Goal: Information Seeking & Learning: Learn about a topic

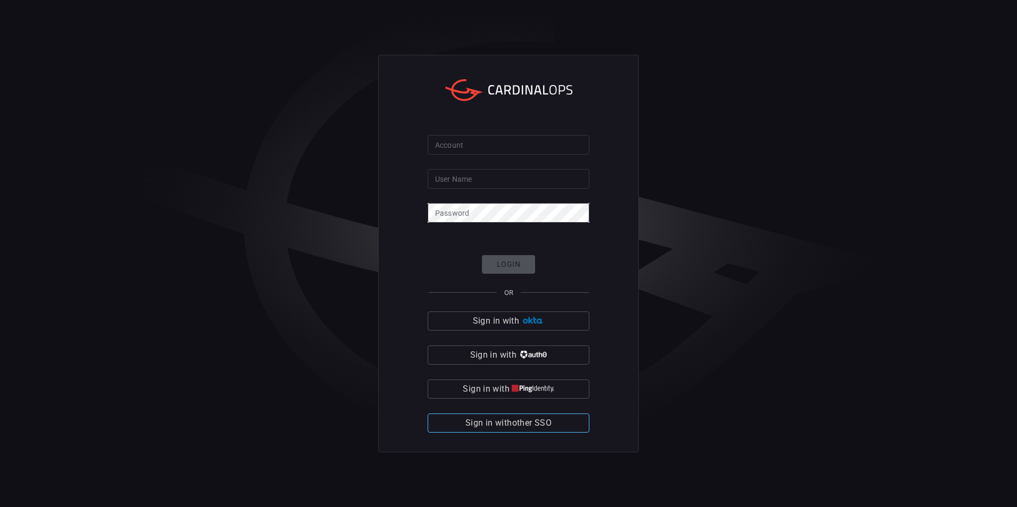
click at [539, 418] on span "Sign in with other SSO" at bounding box center [508, 423] width 86 height 15
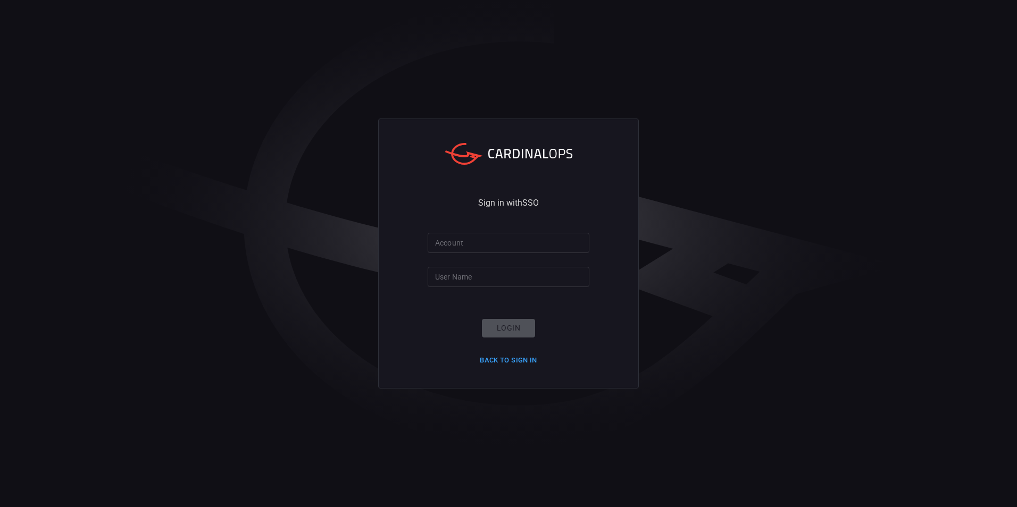
click at [496, 251] on input "Account" at bounding box center [509, 243] width 162 height 20
type input "smbc"
click at [479, 276] on input "User Name" at bounding box center [509, 277] width 162 height 20
type input "[EMAIL_ADDRESS][DOMAIN_NAME]"
click button "Login" at bounding box center [508, 328] width 53 height 19
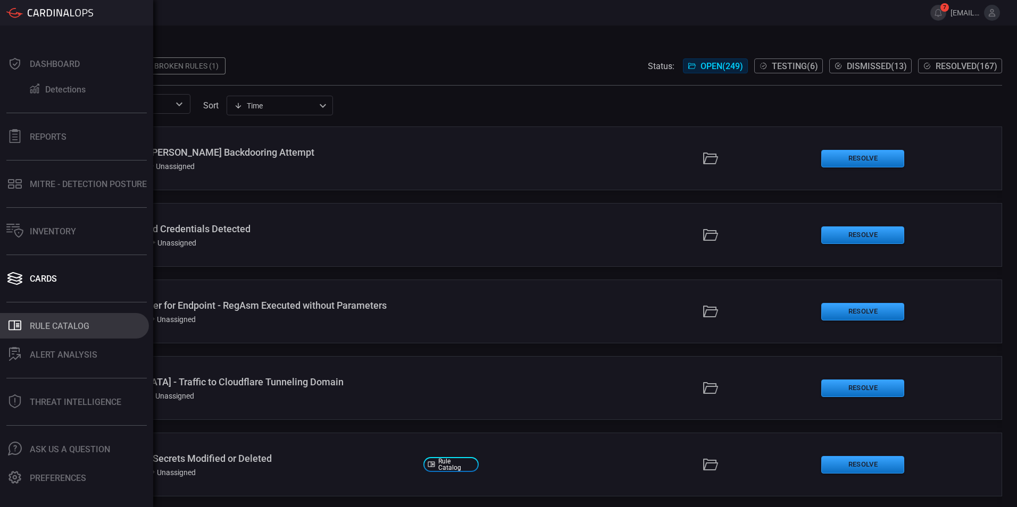
click at [65, 330] on div "Rule Catalog" at bounding box center [60, 326] width 60 height 10
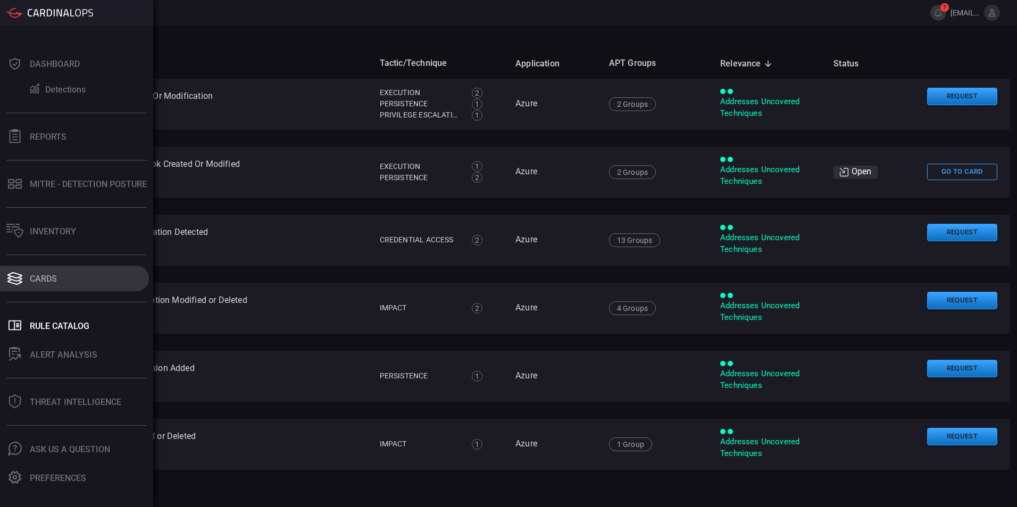
click at [45, 282] on div "Cards" at bounding box center [43, 279] width 27 height 10
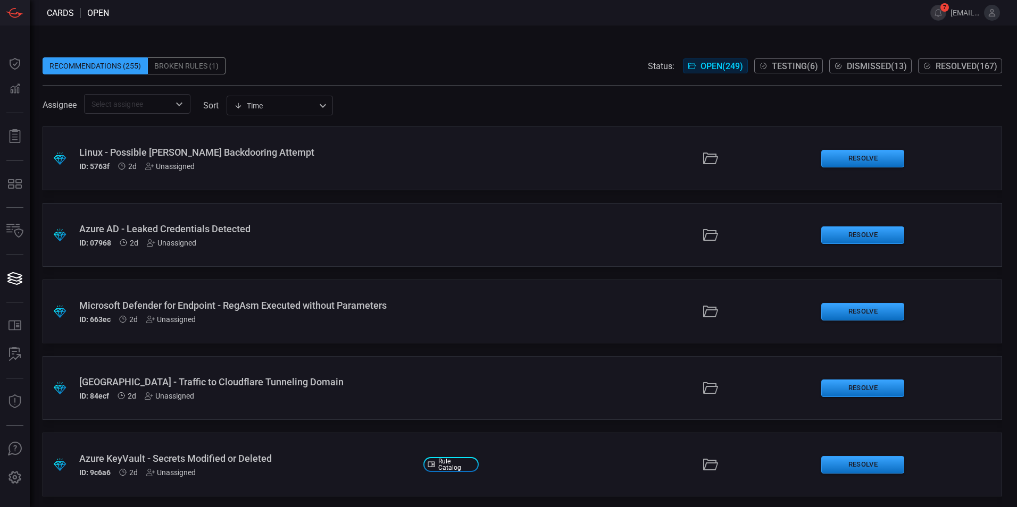
click at [172, 67] on div "Broken Rules (1)" at bounding box center [187, 65] width 78 height 17
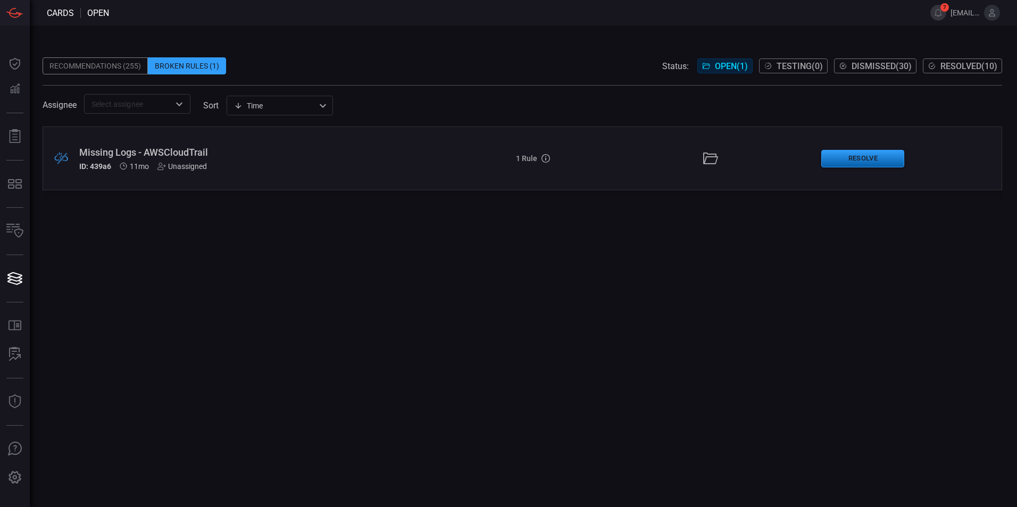
click at [839, 161] on button "Resolve" at bounding box center [862, 159] width 83 height 18
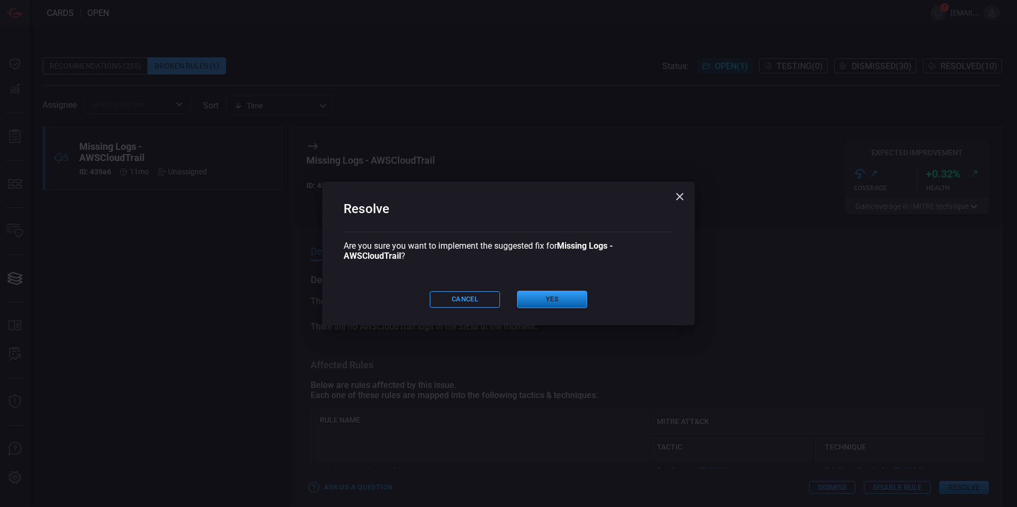
click at [546, 302] on button "Yes" at bounding box center [552, 300] width 70 height 18
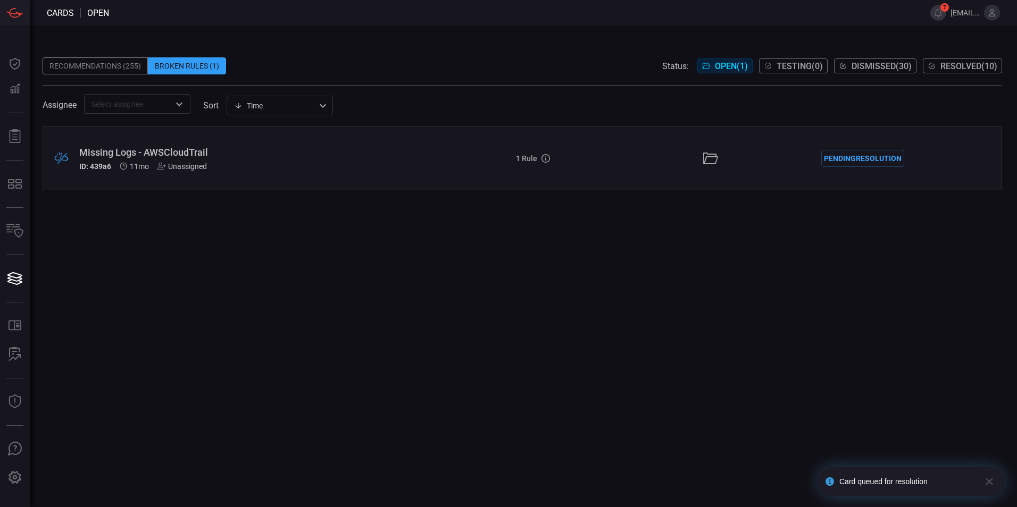
click at [99, 69] on div "Recommendations (255)" at bounding box center [95, 65] width 105 height 17
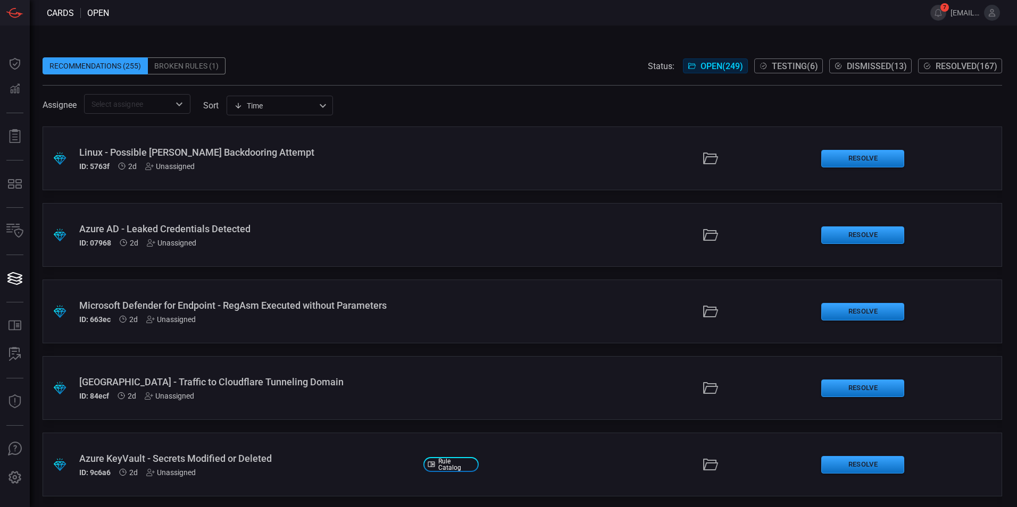
click at [94, 68] on div "Recommendations (255)" at bounding box center [95, 65] width 105 height 17
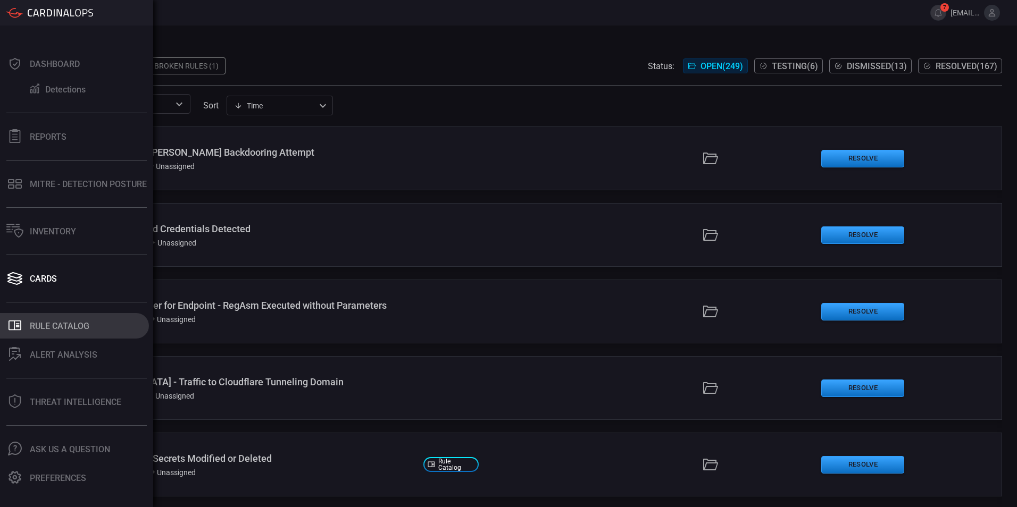
click at [43, 334] on button ".st0_rule_catalog_icon{fill: currentColor;} Rule Catalog" at bounding box center [74, 326] width 149 height 26
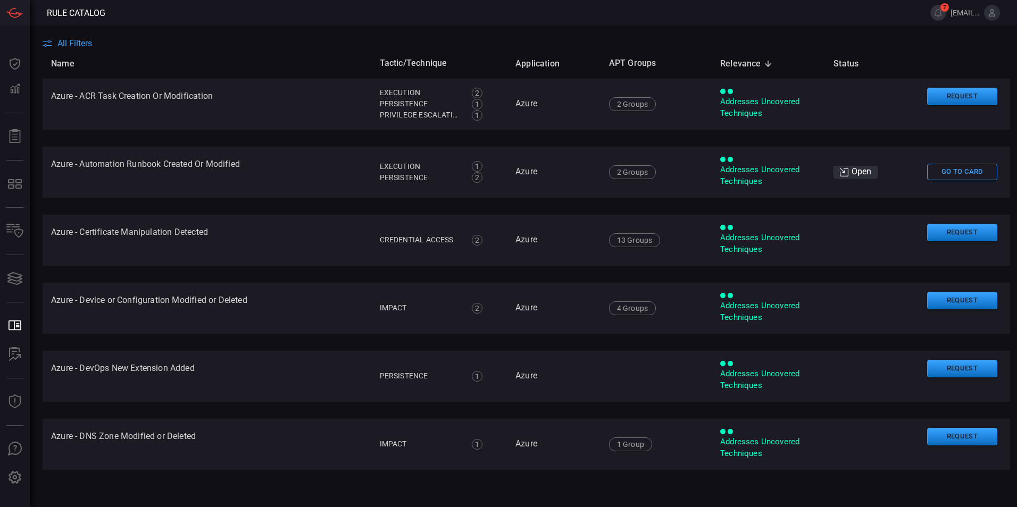
click at [79, 48] on span "All Filters" at bounding box center [74, 43] width 35 height 10
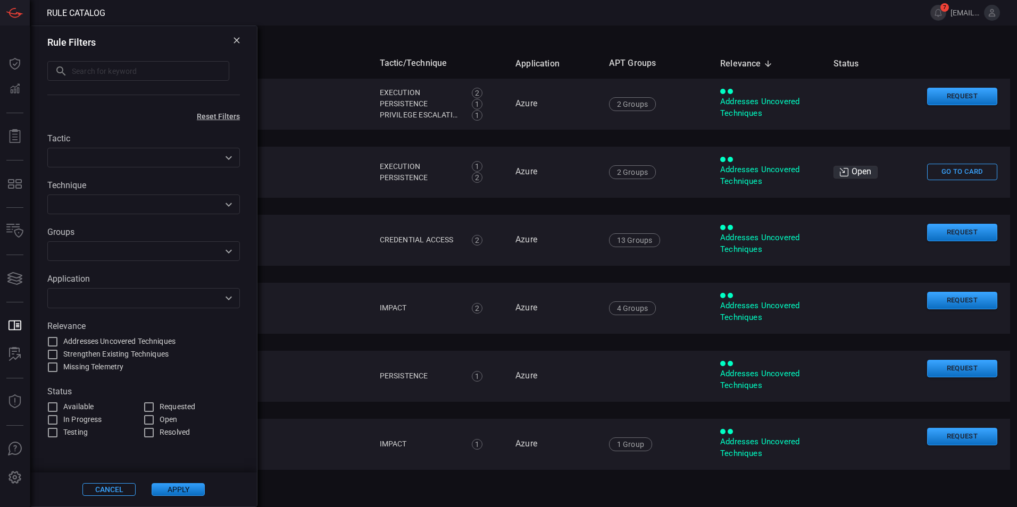
click at [79, 45] on h3 "Rule Filters" at bounding box center [71, 42] width 48 height 11
click at [85, 74] on input "text" at bounding box center [150, 71] width 157 height 20
type input "key"
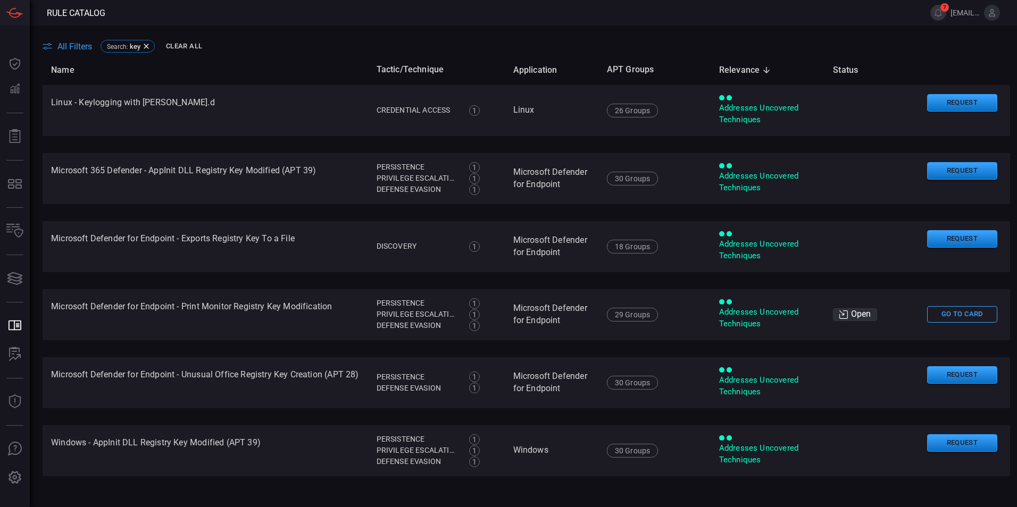
click at [82, 59] on th "Name" at bounding box center [206, 70] width 326 height 30
click at [81, 51] on span "All Filters" at bounding box center [74, 46] width 35 height 10
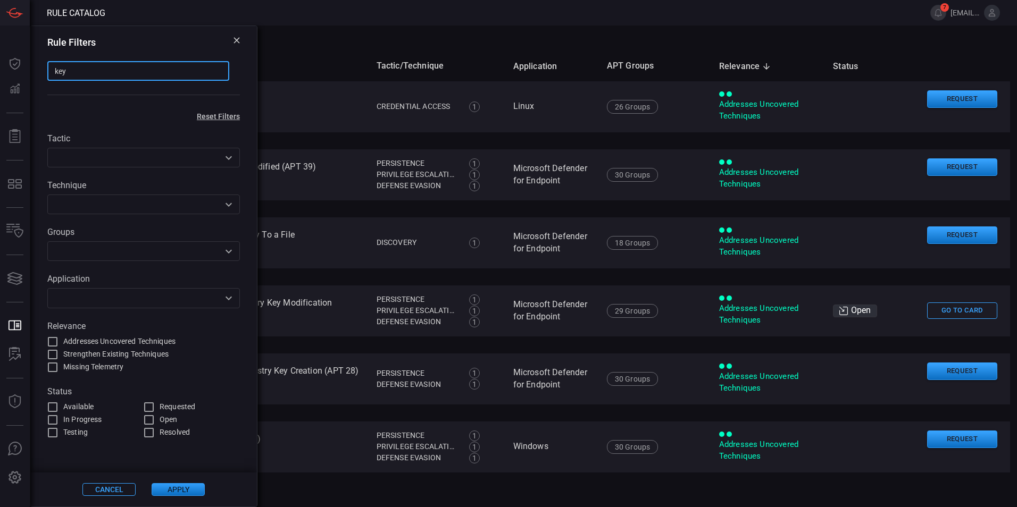
click at [84, 63] on input "key" at bounding box center [138, 71] width 182 height 20
type input "key vault"
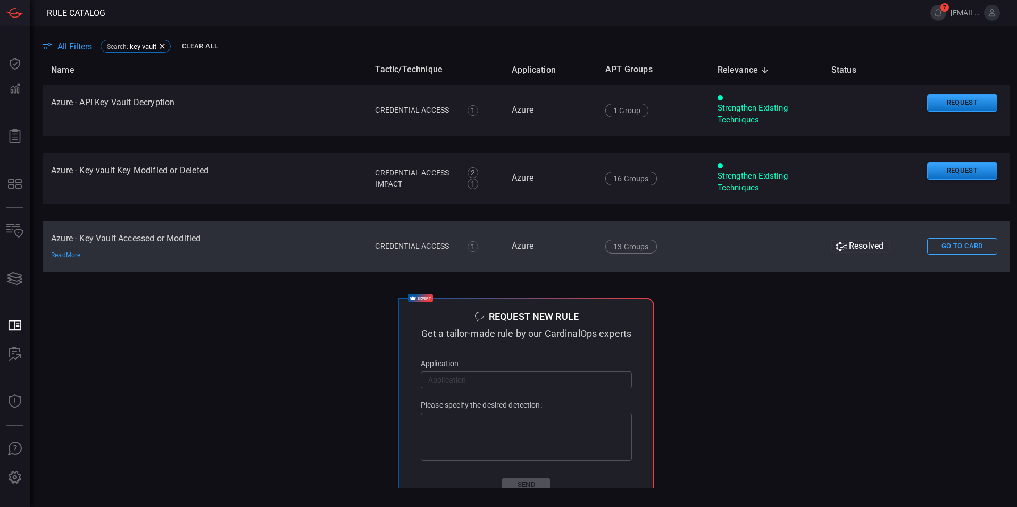
click at [136, 236] on td "Azure - Key Vault Accessed or Modified Read More" at bounding box center [205, 246] width 324 height 51
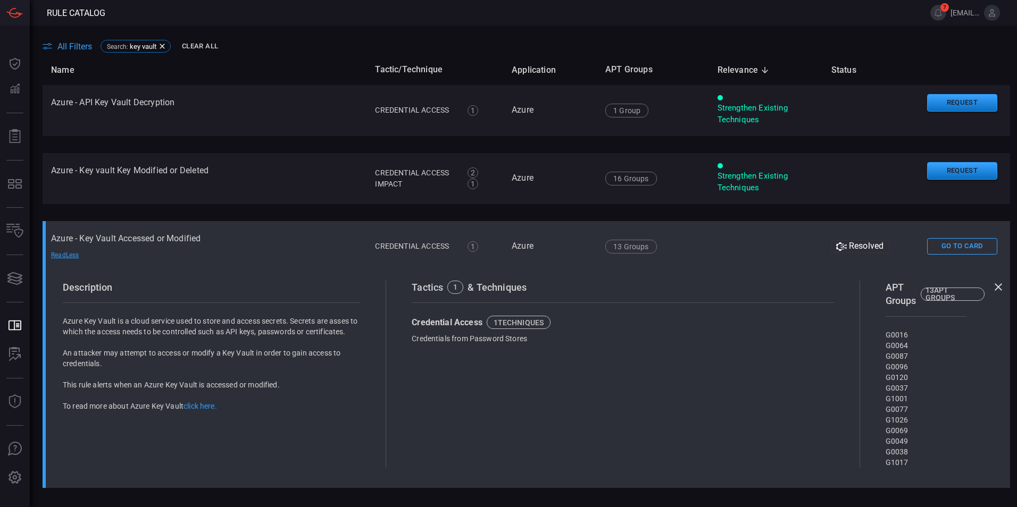
click at [135, 237] on td "Azure - Key Vault Accessed or Modified Read Less" at bounding box center [205, 246] width 324 height 51
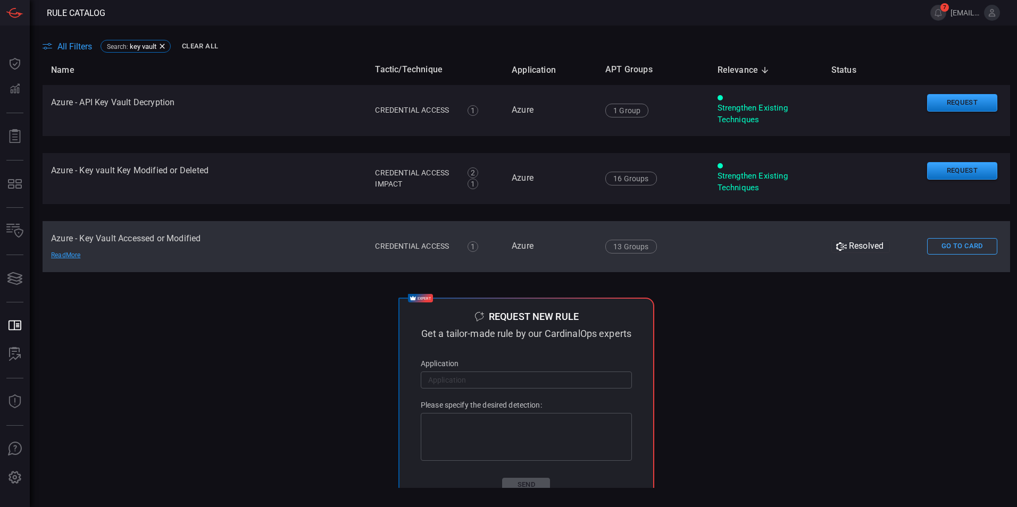
click at [135, 237] on td "Azure - Key Vault Accessed or Modified Read More" at bounding box center [205, 246] width 324 height 51
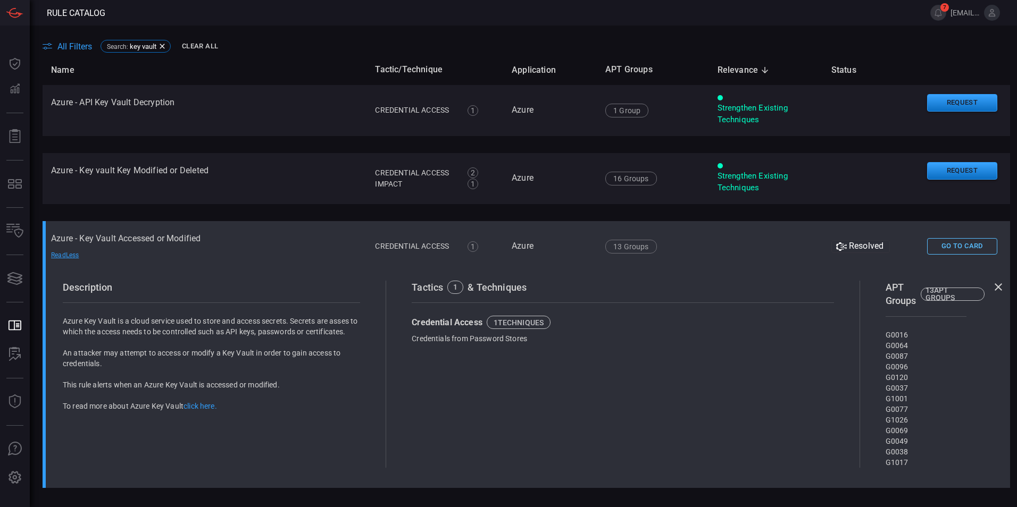
click at [928, 245] on button "Go To Card" at bounding box center [962, 246] width 70 height 16
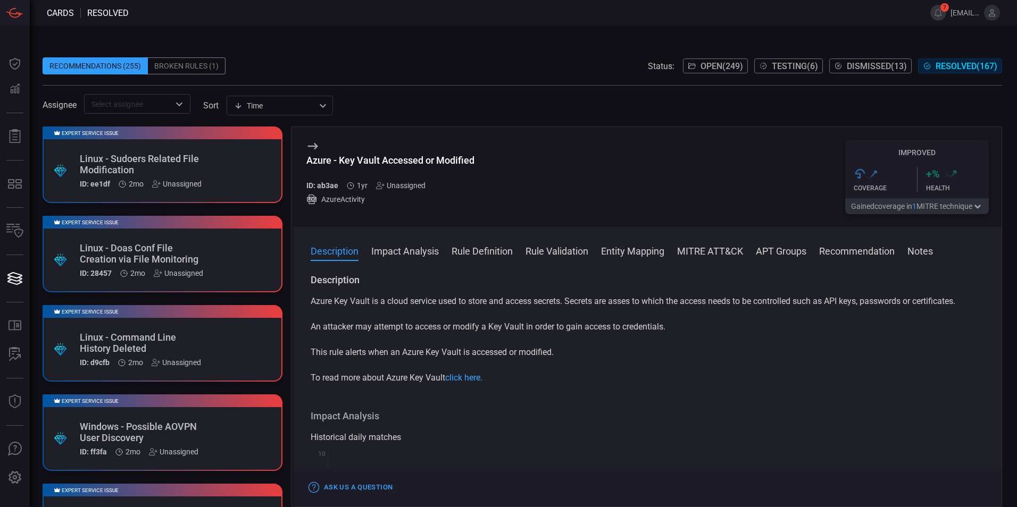
click at [473, 254] on button "Rule Definition" at bounding box center [482, 250] width 61 height 13
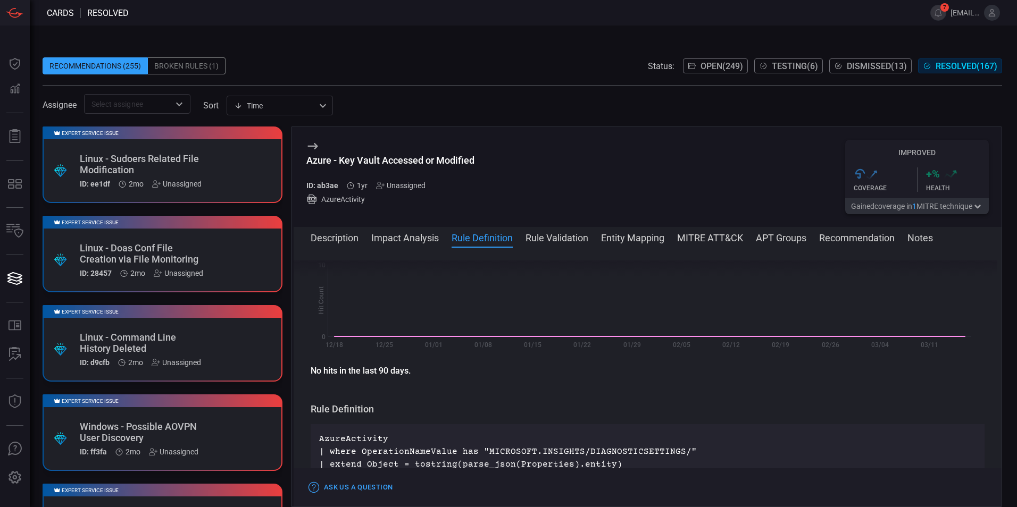
scroll to position [307, 0]
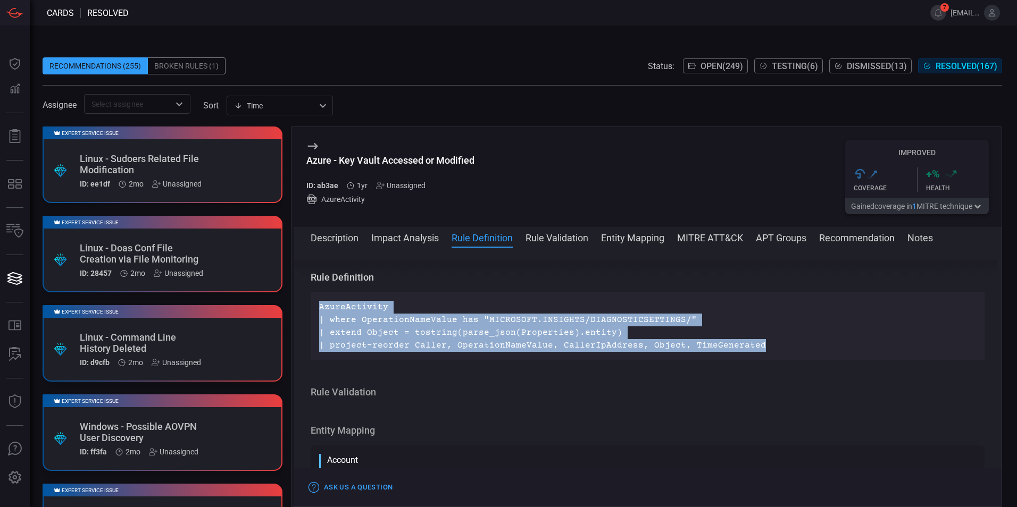
drag, startPoint x: 750, startPoint y: 343, endPoint x: 320, endPoint y: 309, distance: 431.7
click at [320, 309] on p "AzureActivity | where OperationNameValue has "MICROSOFT.INSIGHTS/DIAGNOSTICSETT…" at bounding box center [647, 326] width 657 height 51
copy p "AzureActivity | where OperationNameValue has "MICROSOFT.INSIGHTS/DIAGNOSTICSETT…"
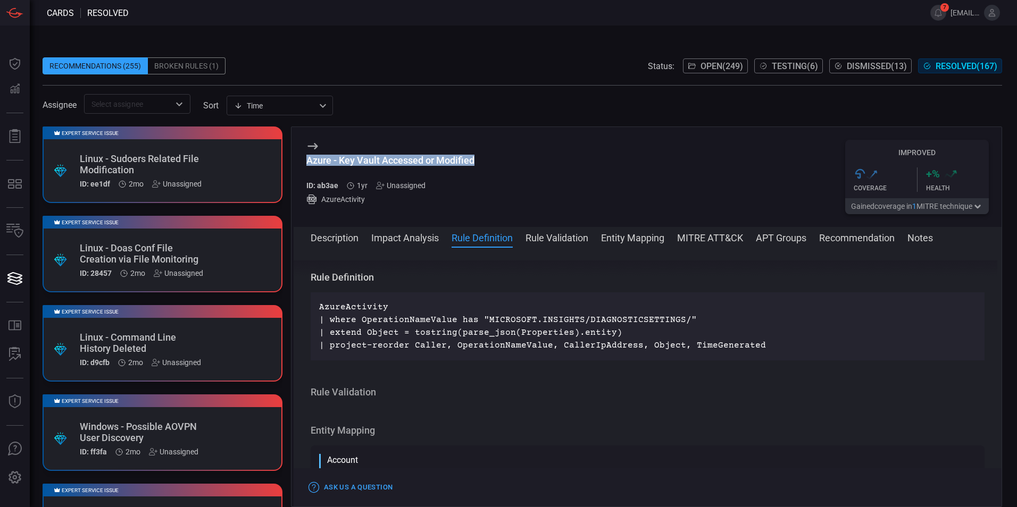
drag, startPoint x: 474, startPoint y: 163, endPoint x: 301, endPoint y: 162, distance: 173.4
click at [301, 162] on div "Azure - Key Vault Accessed or Modified ID: ab3ae 1yr Unassigned AzureActivity I…" at bounding box center [648, 177] width 708 height 100
copy div "Azure - Key Vault Accessed or Modified"
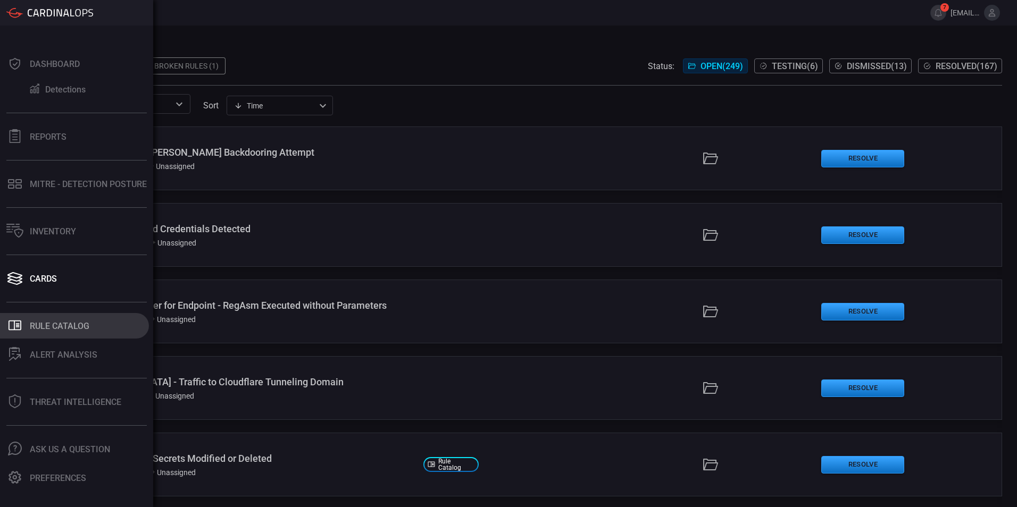
click at [37, 337] on button ".st0_rule_catalog_icon{fill: currentColor;} Rule Catalog" at bounding box center [74, 326] width 149 height 26
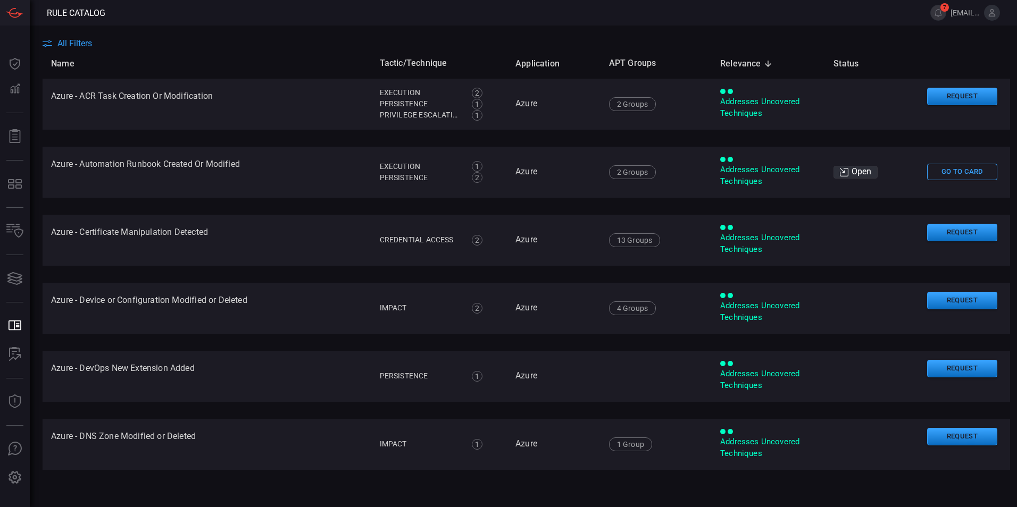
click at [66, 39] on span "All Filters" at bounding box center [74, 43] width 35 height 10
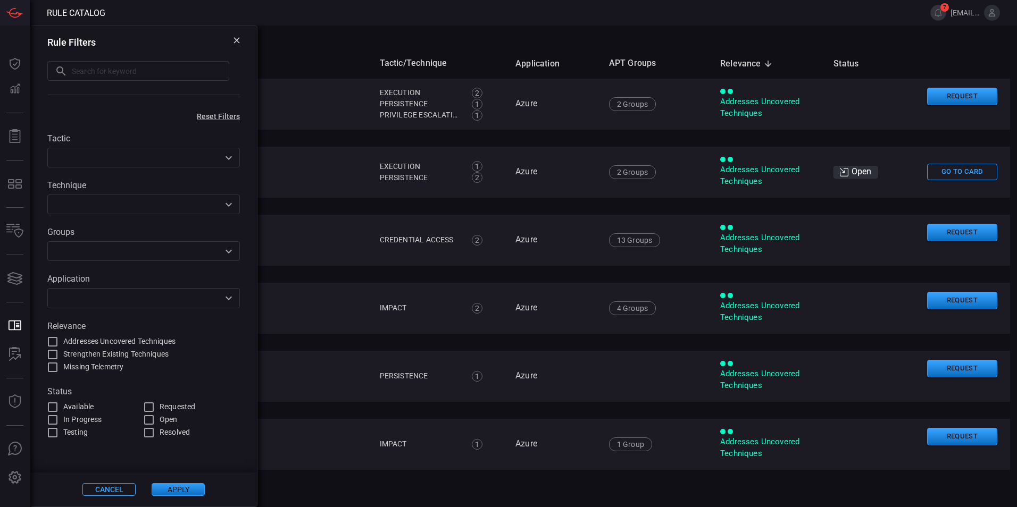
click at [92, 77] on input "text" at bounding box center [150, 71] width 157 height 20
type input "keyvault"
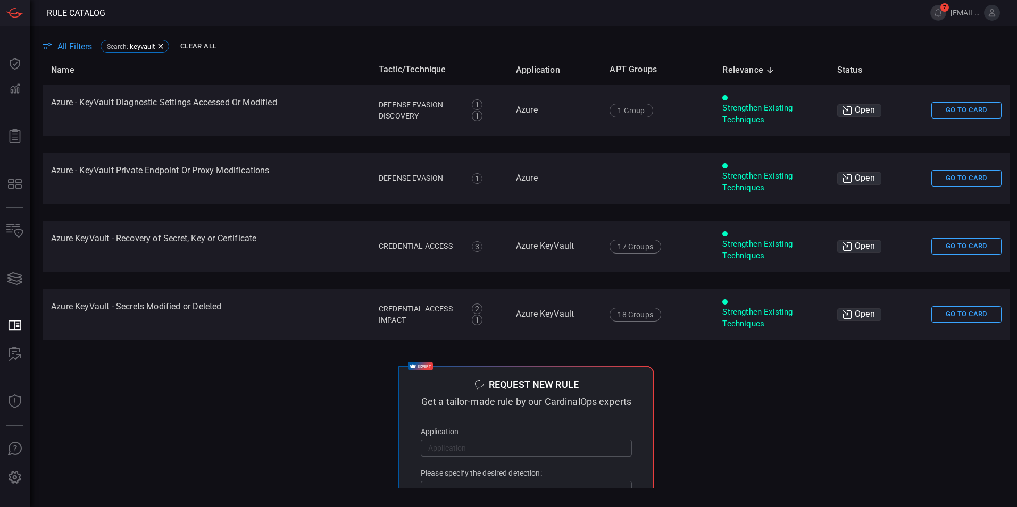
click at [87, 47] on span "All Filters" at bounding box center [74, 46] width 35 height 10
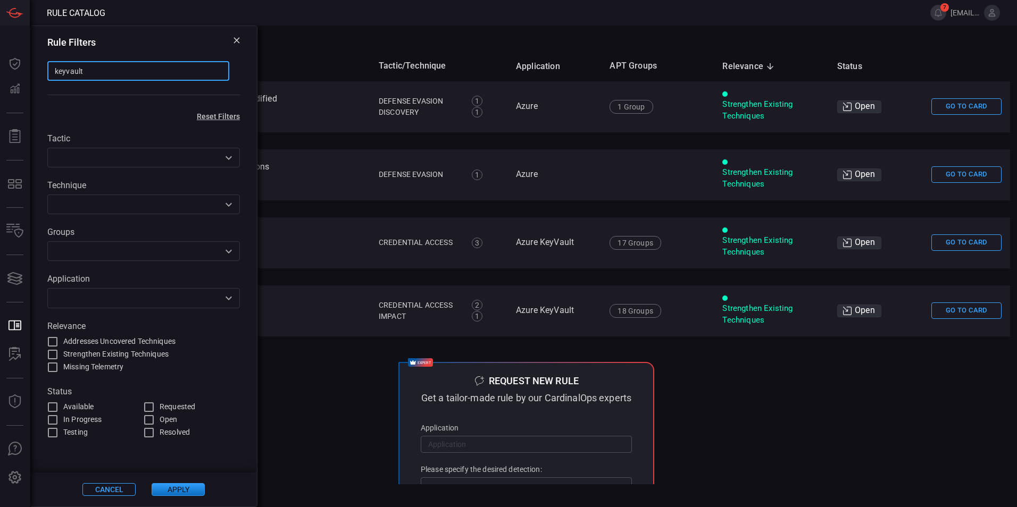
click at [90, 70] on input "keyvault" at bounding box center [138, 71] width 182 height 20
type input "key vault"
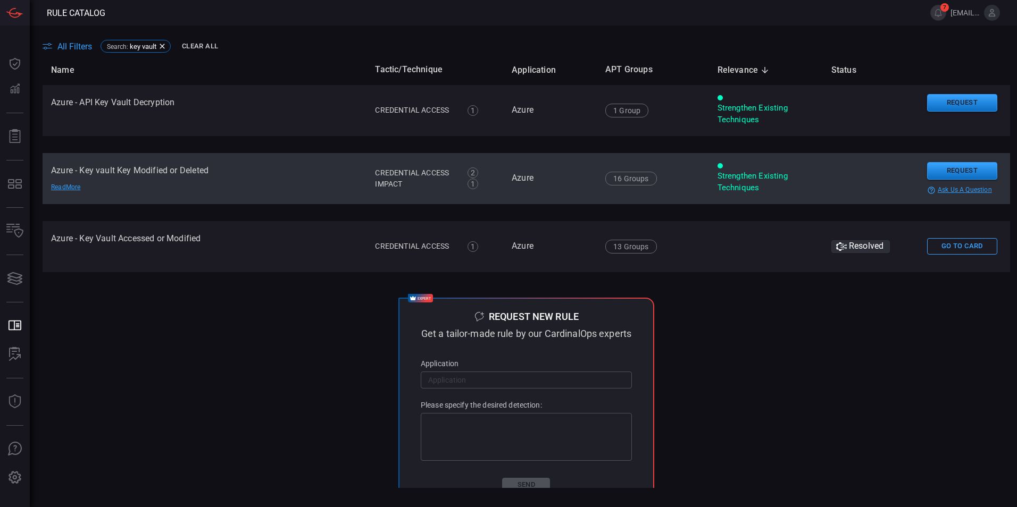
click at [135, 176] on td "Azure - Key vault Key Modified or Deleted Read More" at bounding box center [205, 178] width 324 height 51
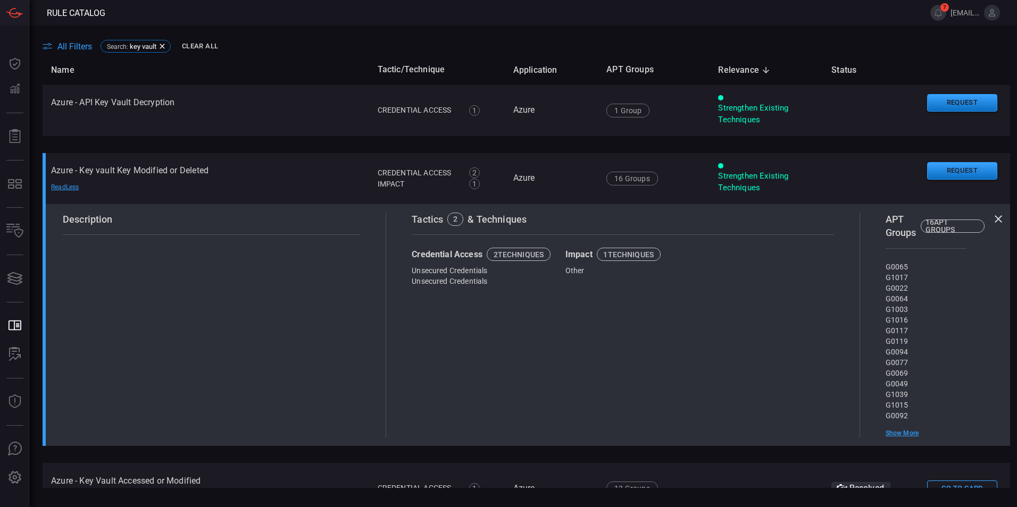
click at [68, 45] on span "All Filters" at bounding box center [74, 46] width 35 height 10
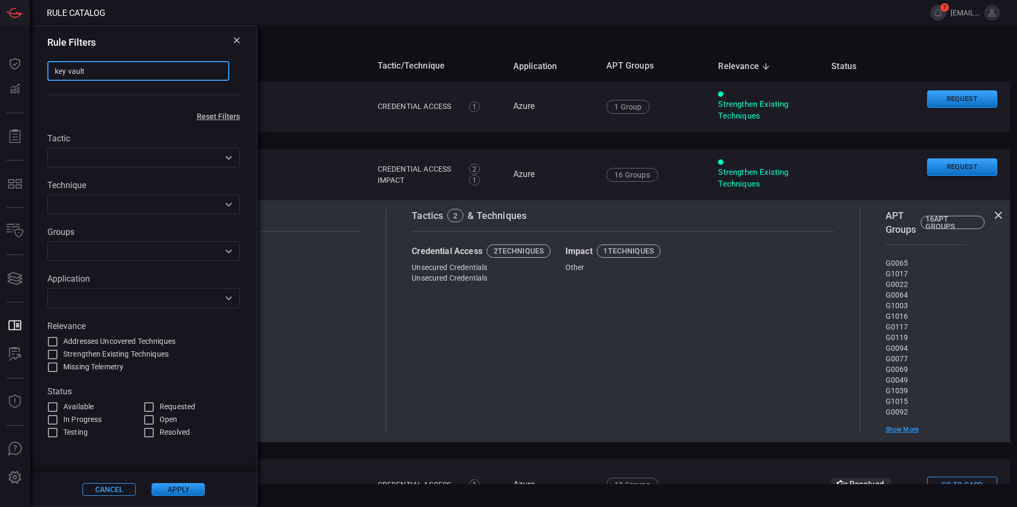
click at [70, 71] on input "key vault" at bounding box center [138, 71] width 182 height 20
type input "keyvault"
click at [267, 54] on th "Name" at bounding box center [206, 66] width 327 height 30
click at [163, 66] on input "keyvault" at bounding box center [138, 71] width 182 height 20
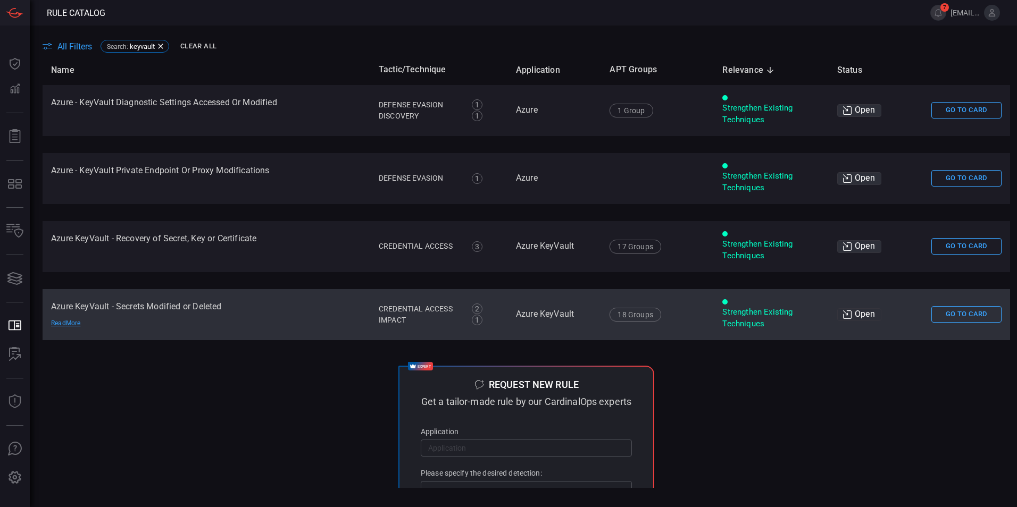
click at [234, 308] on td "Azure KeyVault - Secrets Modified or Deleted Read More" at bounding box center [207, 314] width 328 height 51
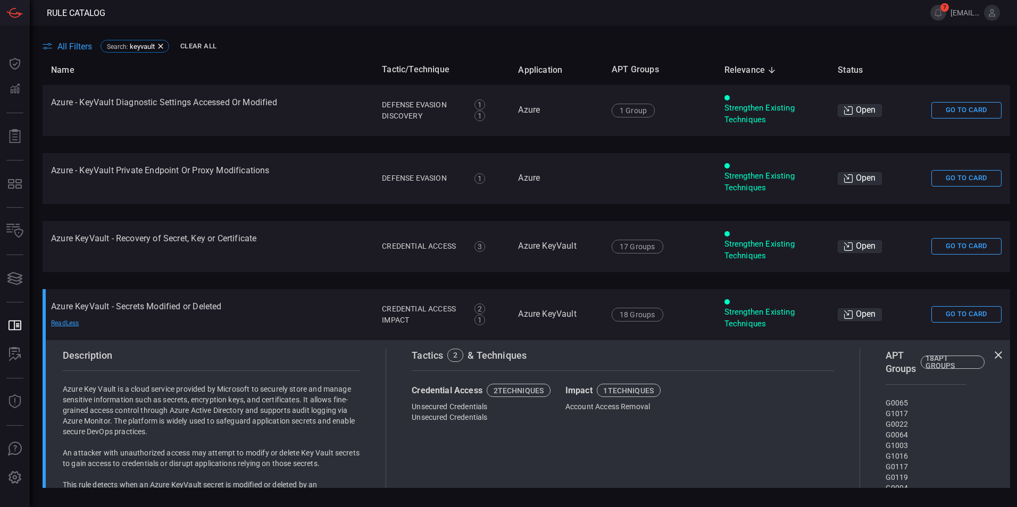
click at [208, 277] on table "Name Tactic/Technique Application APT Groups Relevance sorted descending Status…" at bounding box center [527, 454] width 968 height 799
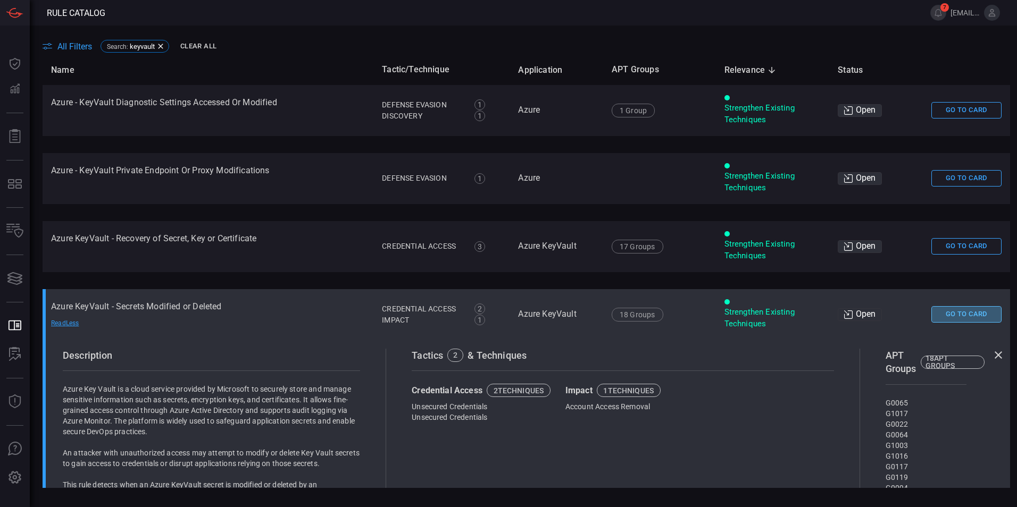
click at [952, 314] on button "Go To Card" at bounding box center [966, 314] width 70 height 16
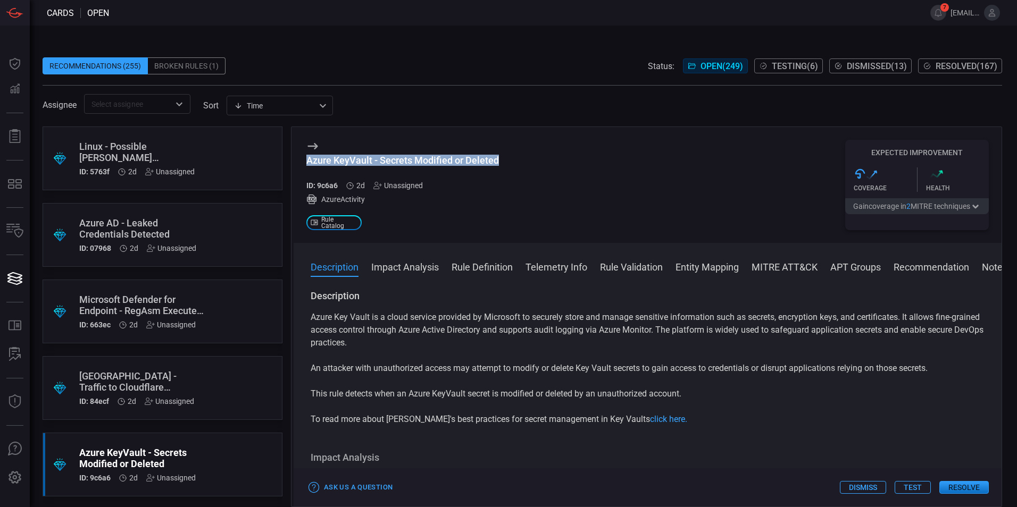
drag, startPoint x: 500, startPoint y: 160, endPoint x: 302, endPoint y: 163, distance: 197.9
click at [302, 163] on div "Azure KeyVault - Secrets Modified or Deleted ID: 9c6a6 2d Unassigned AzureActiv…" at bounding box center [648, 185] width 708 height 116
copy div "Azure KeyVault - Secrets Modified or Deleted"
click at [495, 268] on button "Rule Definition" at bounding box center [482, 266] width 61 height 13
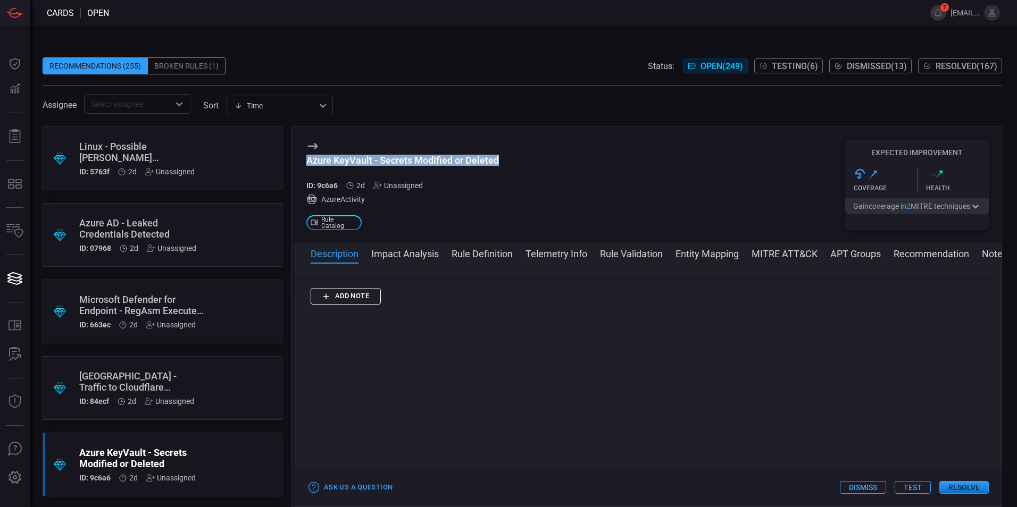
scroll to position [18464, 0]
drag, startPoint x: 415, startPoint y: 398, endPoint x: 320, endPoint y: 326, distance: 119.3
copy p "AzureDiagnostics | where ResourceProvider == "MICROSOFT.KEYVAULT" and Operation…"
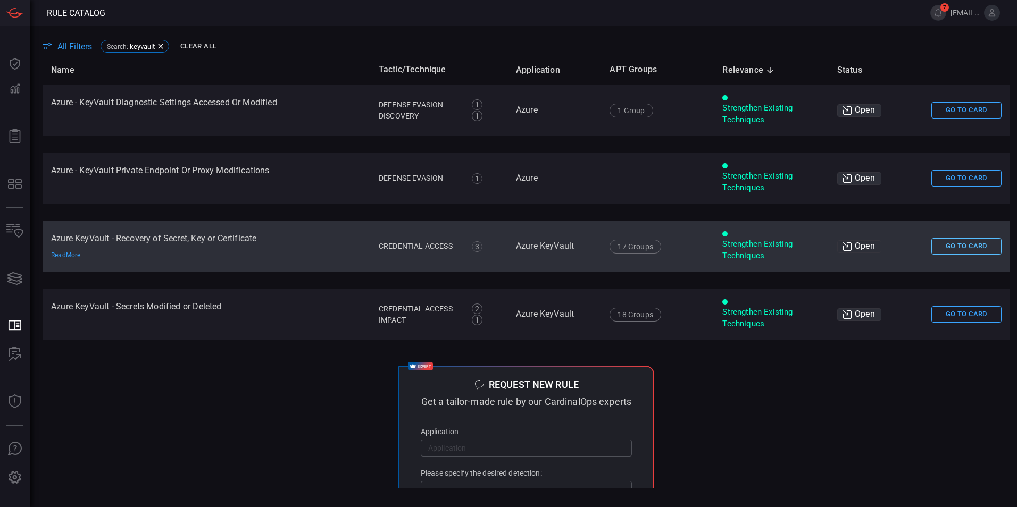
click at [936, 253] on button "Go To Card" at bounding box center [966, 246] width 70 height 16
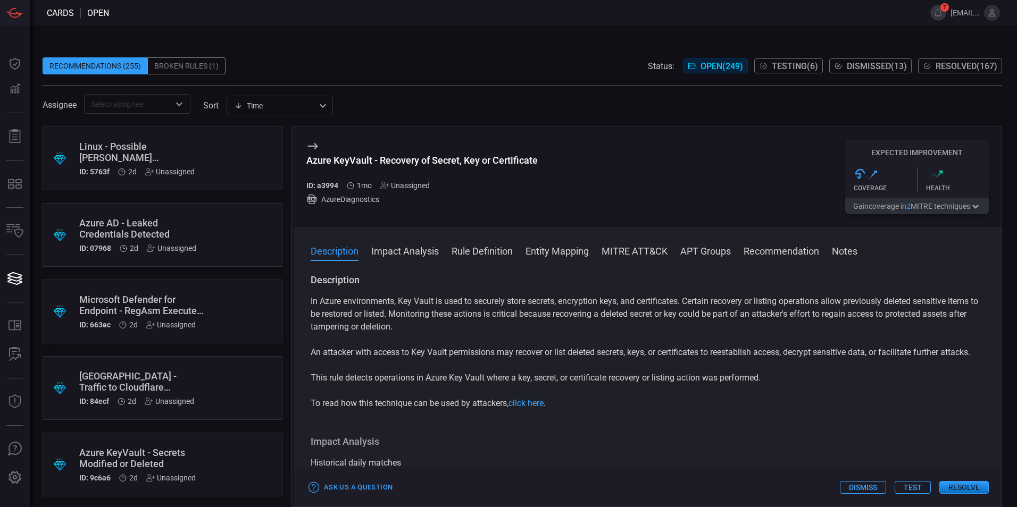
click at [474, 162] on div "Azure KeyVault - Recovery of Secret, Key or Certificate" at bounding box center [421, 160] width 231 height 11
copy div "Azure KeyVault - Recovery of Secret, Key or Certificate"
click at [493, 254] on button "Rule Definition" at bounding box center [482, 250] width 61 height 13
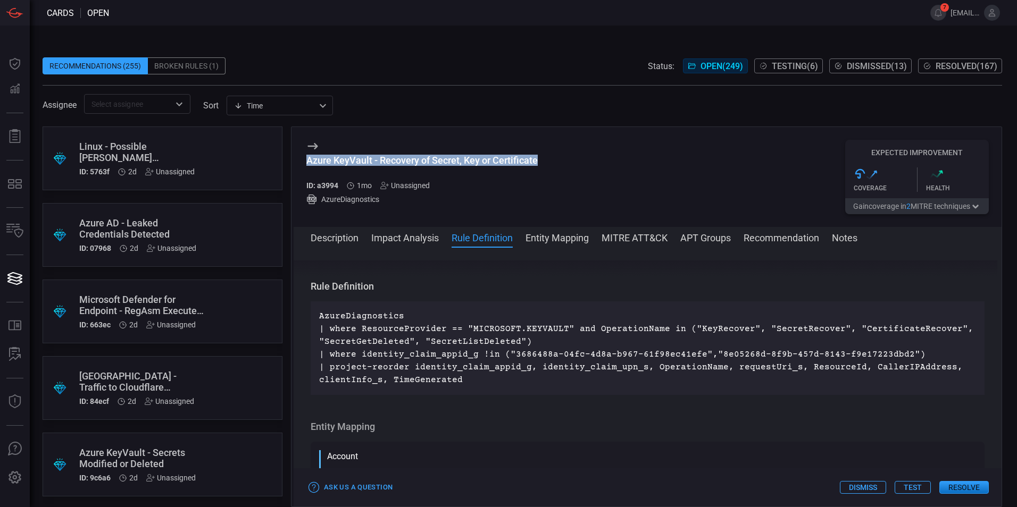
scroll to position [346, 0]
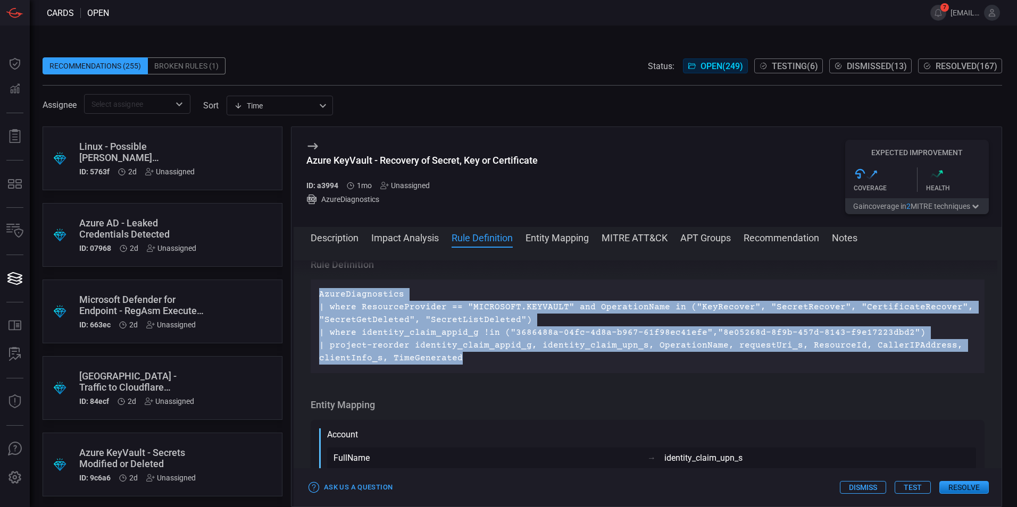
drag, startPoint x: 460, startPoint y: 373, endPoint x: 318, endPoint y: 313, distance: 154.2
click at [318, 313] on div "AzureDiagnostics | where ResourceProvider == "MICROSOFT.KEYVAULT" and Operation…" at bounding box center [648, 327] width 674 height 94
copy p "AzureDiagnostics | where ResourceProvider == "MICROSOFT.KEYVAULT" and Operation…"
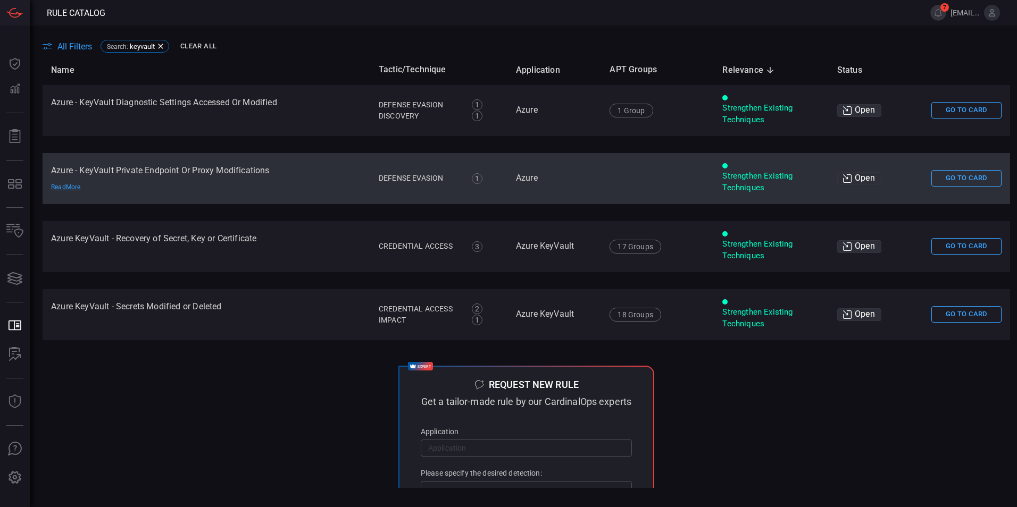
click at [239, 175] on td "Azure - KeyVault Private Endpoint Or Proxy Modifications Read More" at bounding box center [207, 178] width 328 height 51
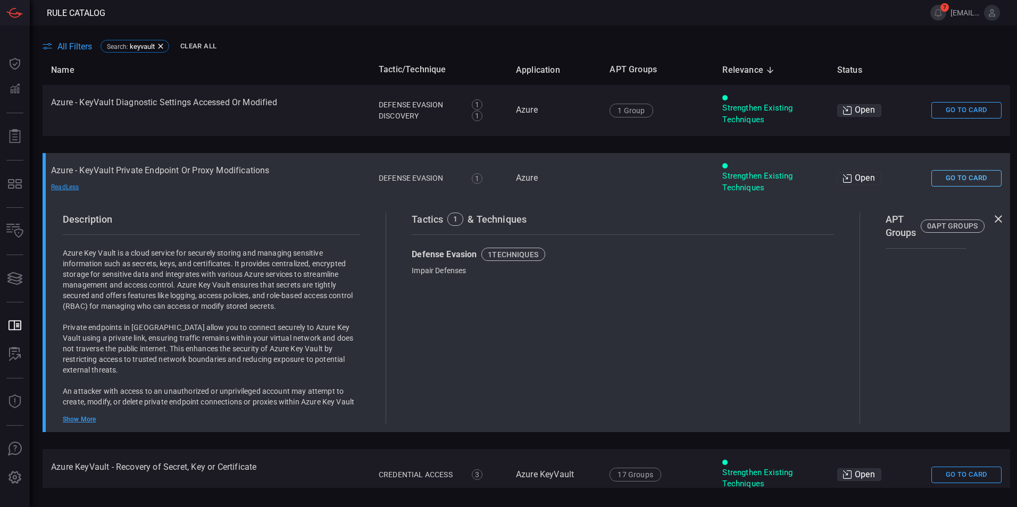
click at [950, 176] on button "Go To Card" at bounding box center [966, 178] width 70 height 16
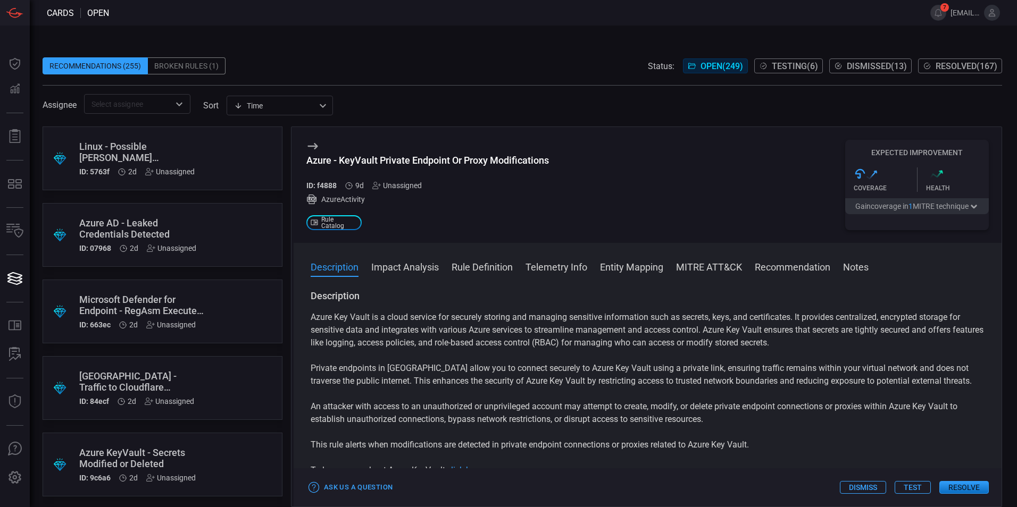
click at [424, 156] on div "Azure - KeyVault Private Endpoint Or Proxy Modifications" at bounding box center [427, 160] width 243 height 11
copy div "Azure - KeyVault Private Endpoint Or Proxy Modifications"
click at [482, 271] on button "Rule Definition" at bounding box center [482, 266] width 61 height 13
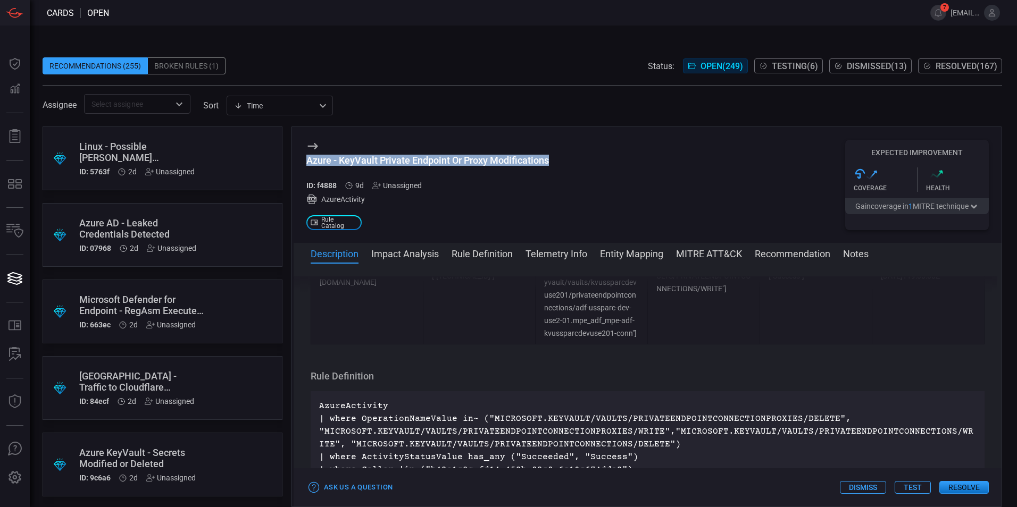
scroll to position [1482, 0]
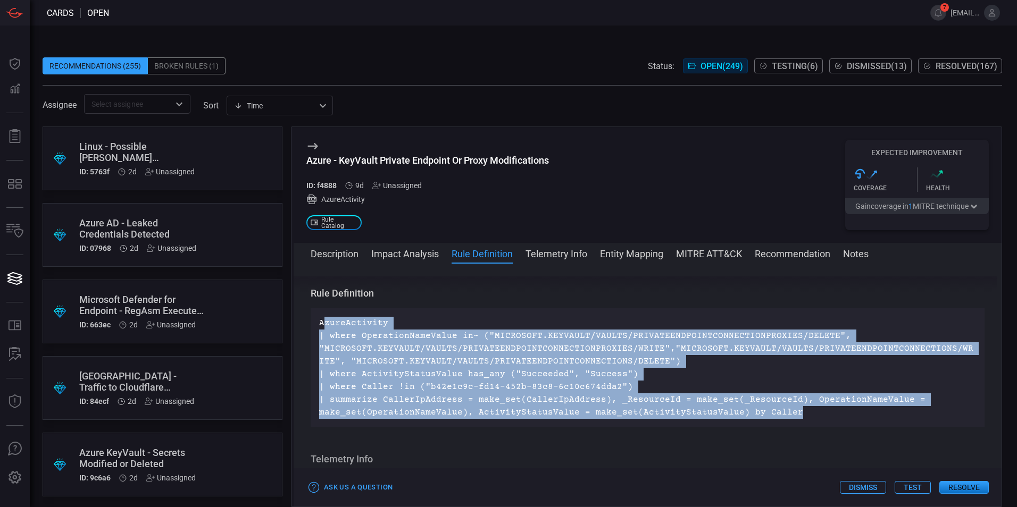
drag, startPoint x: 736, startPoint y: 415, endPoint x: 322, endPoint y: 328, distance: 423.5
click at [322, 328] on p "AzureActivity | where OperationNameValue in~ ("MICROSOFT.KEYVAULT/VAULTS/PRIVAT…" at bounding box center [647, 368] width 657 height 102
drag, startPoint x: 320, startPoint y: 324, endPoint x: 784, endPoint y: 410, distance: 471.2
click at [784, 410] on p "AzureActivity | where OperationNameValue in~ ("MICROSOFT.KEYVAULT/VAULTS/PRIVAT…" at bounding box center [647, 368] width 657 height 102
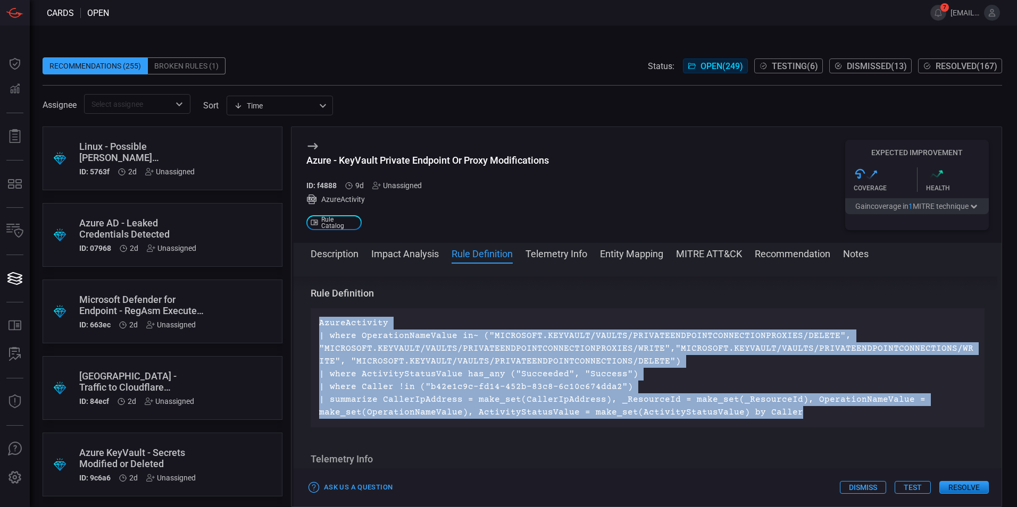
copy p "AzureActivity | where OperationNameValue in~ ("MICROSOFT.KEYVAULT/VAULTS/PRIVAT…"
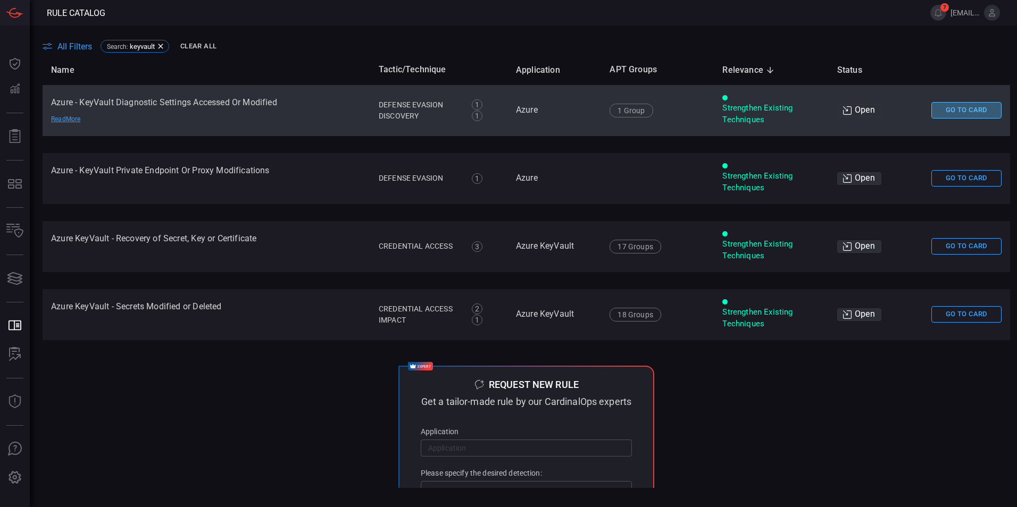
click at [952, 114] on button "Go To Card" at bounding box center [966, 110] width 70 height 16
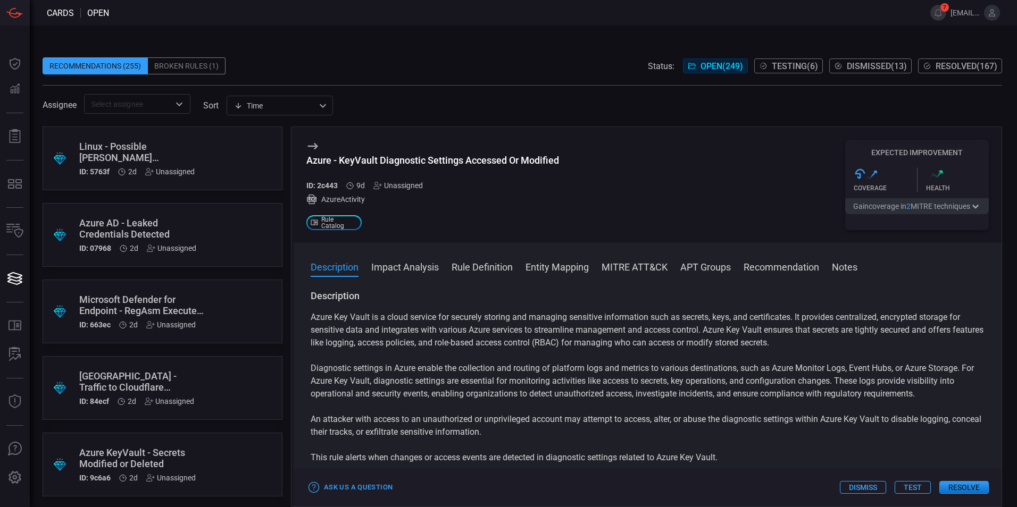
click at [551, 157] on div "Azure - KeyVault Diagnostic Settings Accessed Or Modified" at bounding box center [432, 160] width 253 height 11
copy div "Azure - KeyVault Diagnostic Settings Accessed Or Modified"
click at [497, 273] on button "Rule Definition" at bounding box center [482, 266] width 61 height 13
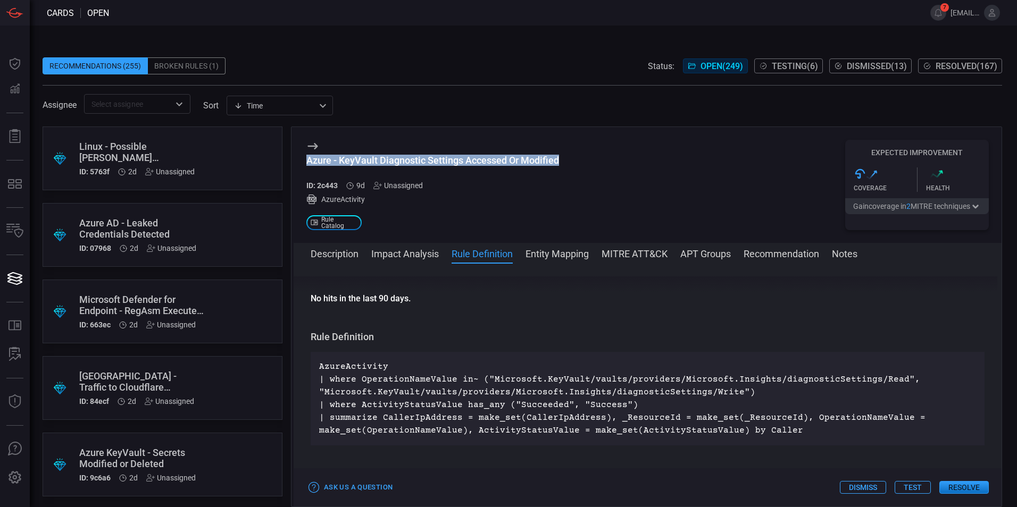
scroll to position [397, 0]
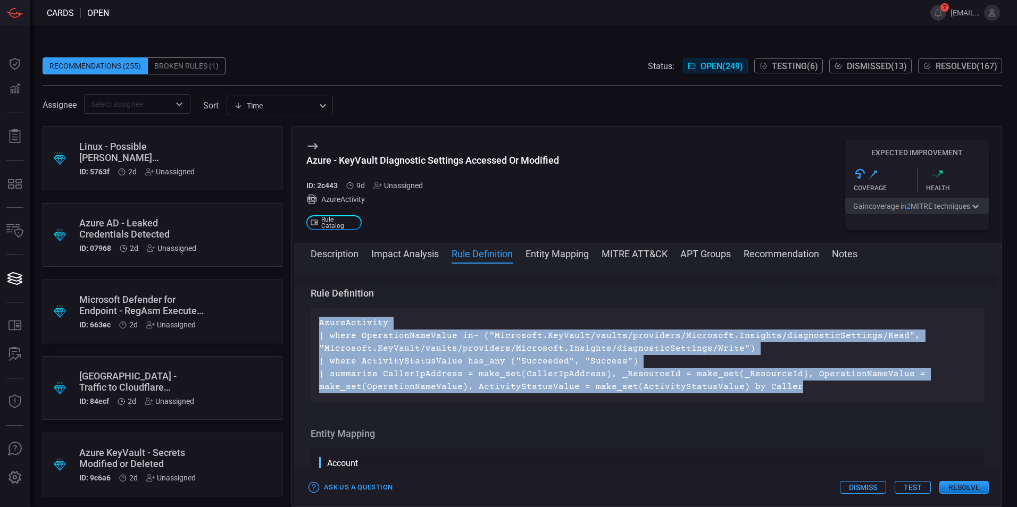
drag, startPoint x: 795, startPoint y: 388, endPoint x: 320, endPoint y: 326, distance: 478.5
click at [320, 326] on p "AzureActivity | where OperationNameValue in~ ("Microsoft.KeyVault/vaults/provid…" at bounding box center [647, 355] width 657 height 77
copy p "AzureActivity | where OperationNameValue in~ ("Microsoft.KeyVault/vaults/provid…"
